Goal: Task Accomplishment & Management: Manage account settings

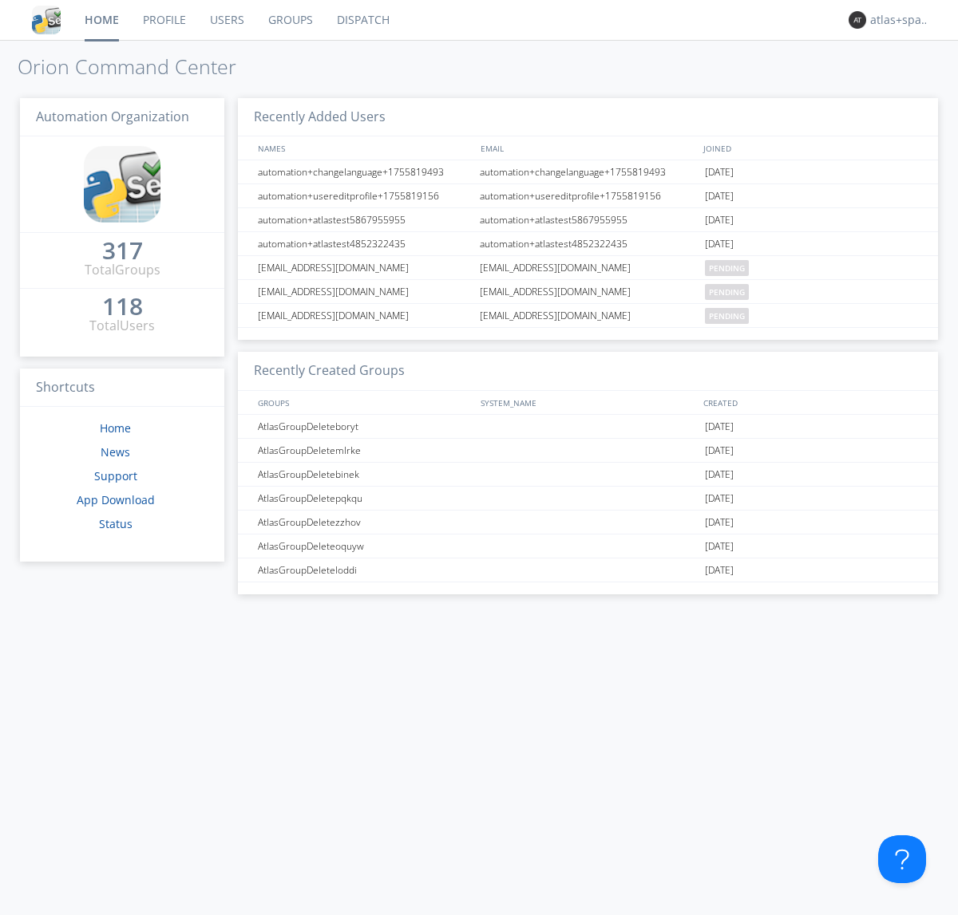
click at [362, 20] on link "Dispatch" at bounding box center [363, 20] width 77 height 40
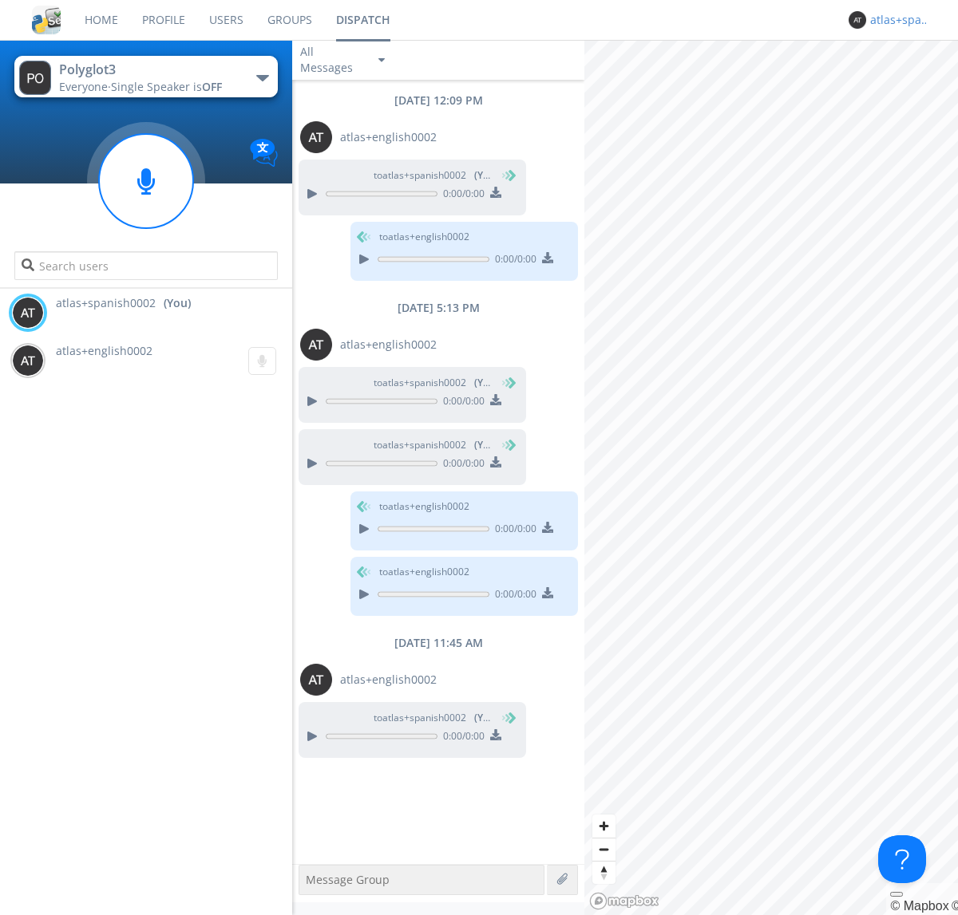
click at [896, 20] on div "atlas+spanish0002" at bounding box center [900, 20] width 60 height 16
click at [907, 84] on div "Log Out" at bounding box center [908, 84] width 82 height 29
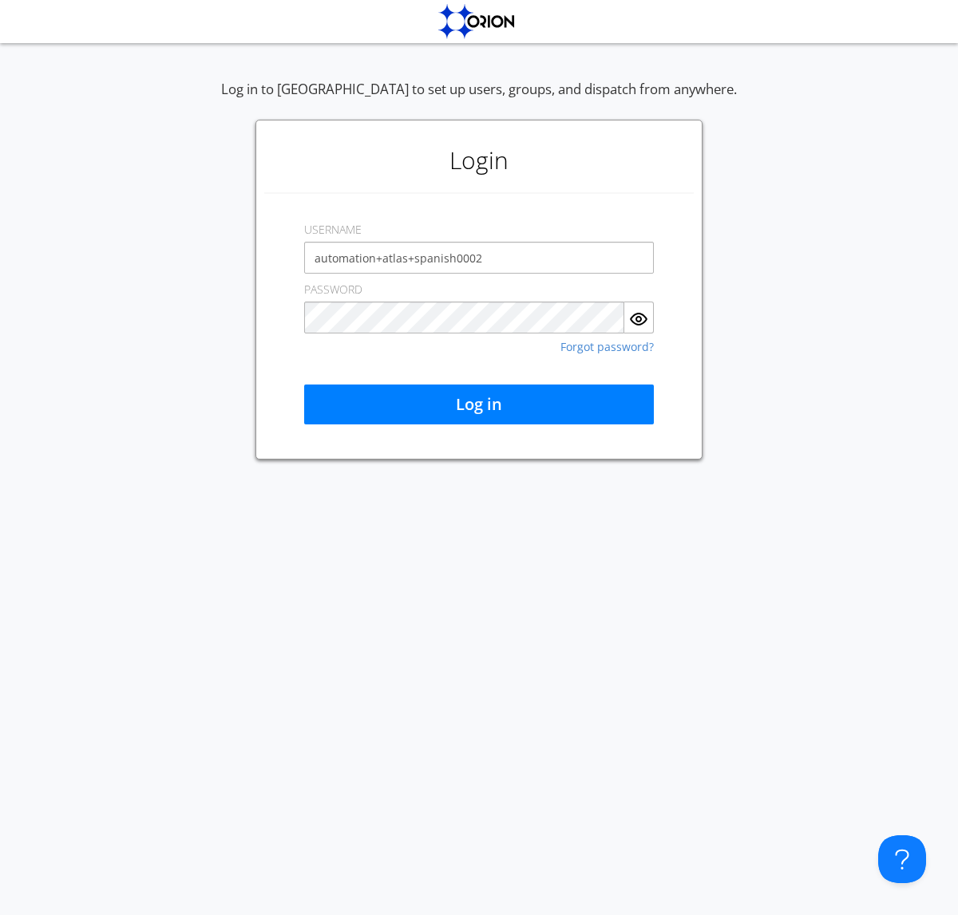
type input "automation+atlas+spanish0002"
click at [479, 405] on button "Log in" at bounding box center [479, 405] width 350 height 40
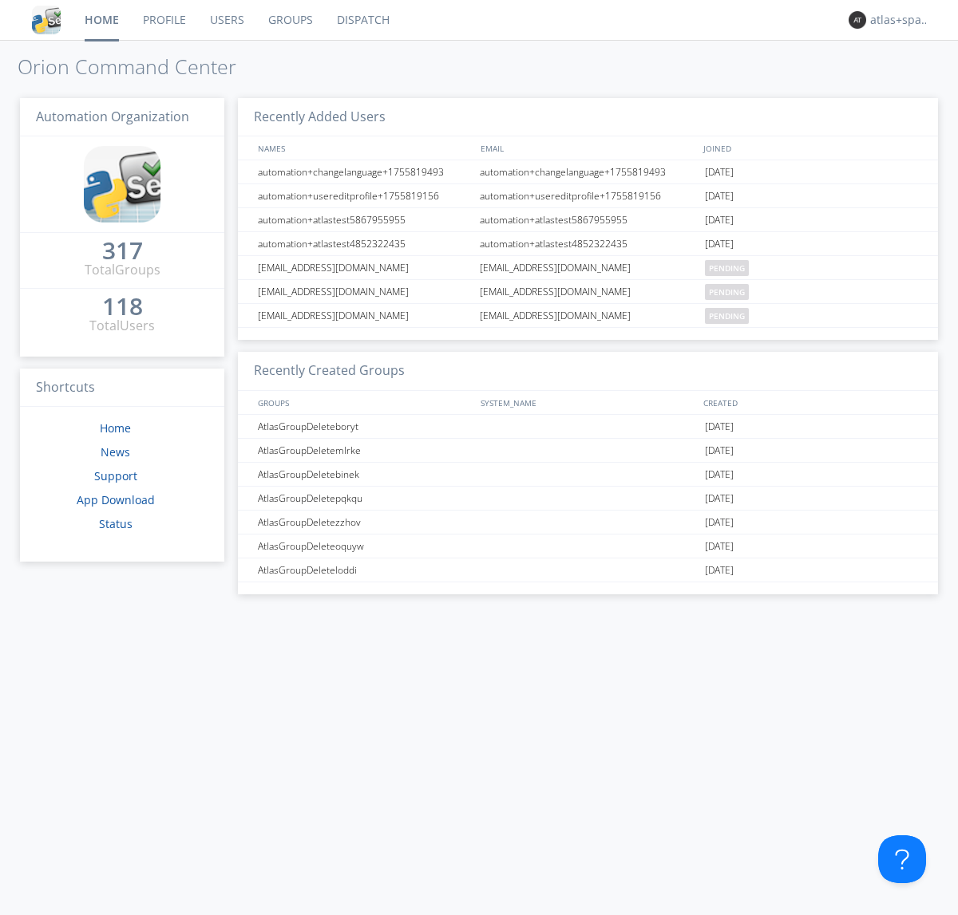
click at [362, 20] on link "Dispatch" at bounding box center [363, 20] width 77 height 40
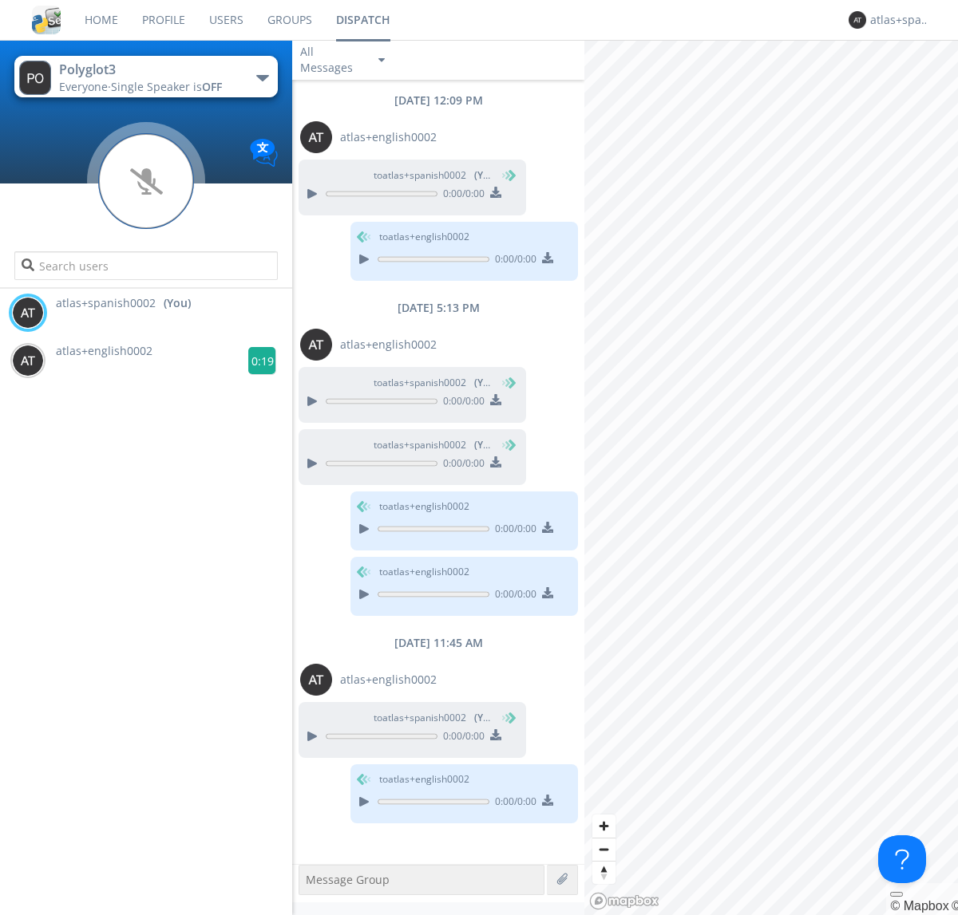
click at [255, 361] on g at bounding box center [262, 361] width 28 height 28
